Goal: Task Accomplishment & Management: Complete application form

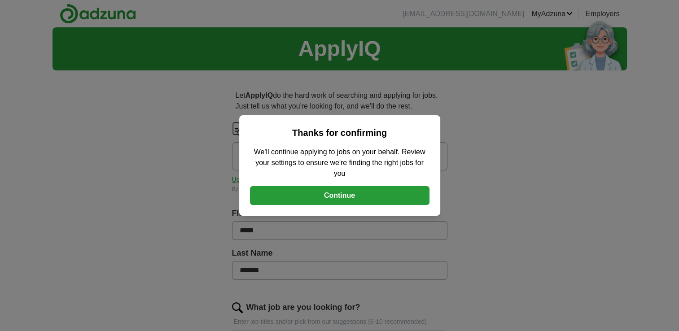
click at [360, 196] on button "Continue" at bounding box center [339, 195] width 179 height 19
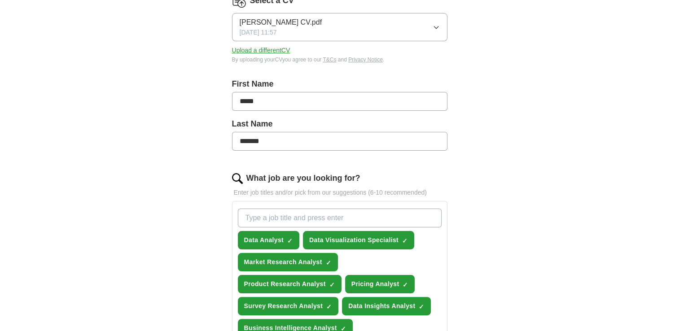
scroll to position [135, 0]
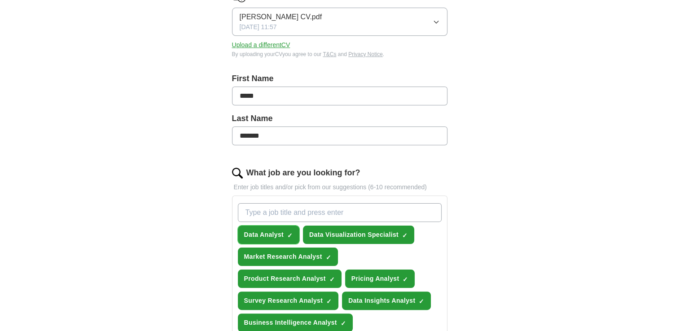
click at [257, 234] on span "Data Analyst" at bounding box center [264, 234] width 40 height 9
click at [257, 214] on input "What job are you looking for?" at bounding box center [340, 212] width 204 height 19
type input "C"
click at [267, 215] on input "Junour Cyber Security Specialist" at bounding box center [340, 212] width 204 height 19
click at [286, 232] on button "Data Analyst +" at bounding box center [269, 235] width 62 height 18
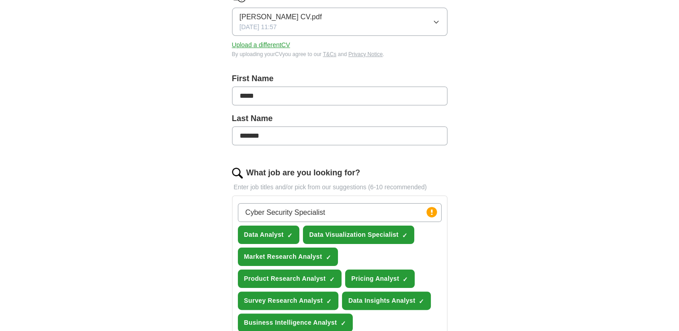
click at [341, 214] on input "Cyber Security Specialist" at bounding box center [340, 212] width 204 height 19
type input "C"
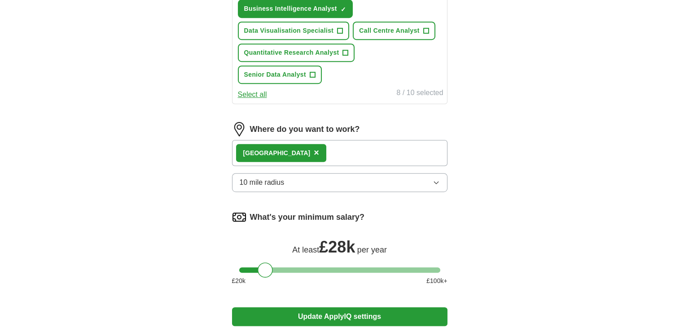
scroll to position [493, 0]
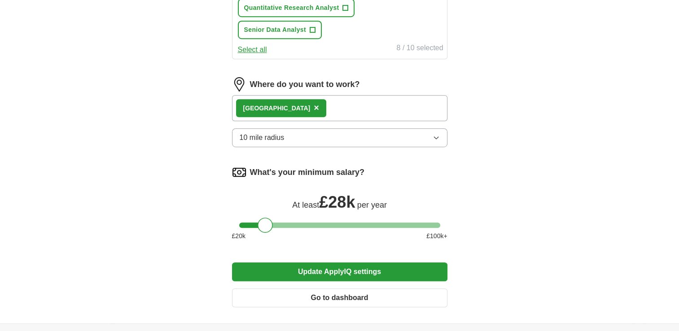
click at [355, 265] on button "Update ApplyIQ settings" at bounding box center [339, 271] width 215 height 19
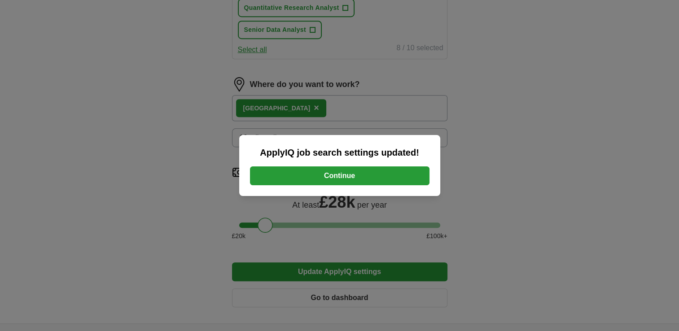
click at [340, 172] on button "Continue" at bounding box center [339, 175] width 179 height 19
